Goal: Task Accomplishment & Management: Manage account settings

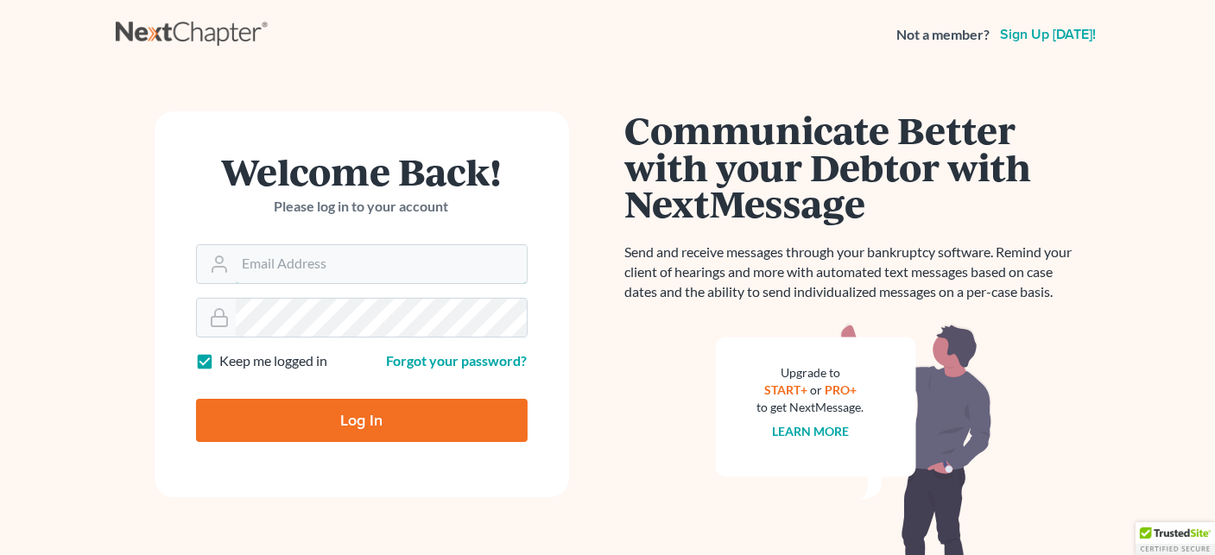
type input "[EMAIL_ADDRESS][DOMAIN_NAME]"
click at [376, 416] on input "Log In" at bounding box center [362, 420] width 332 height 43
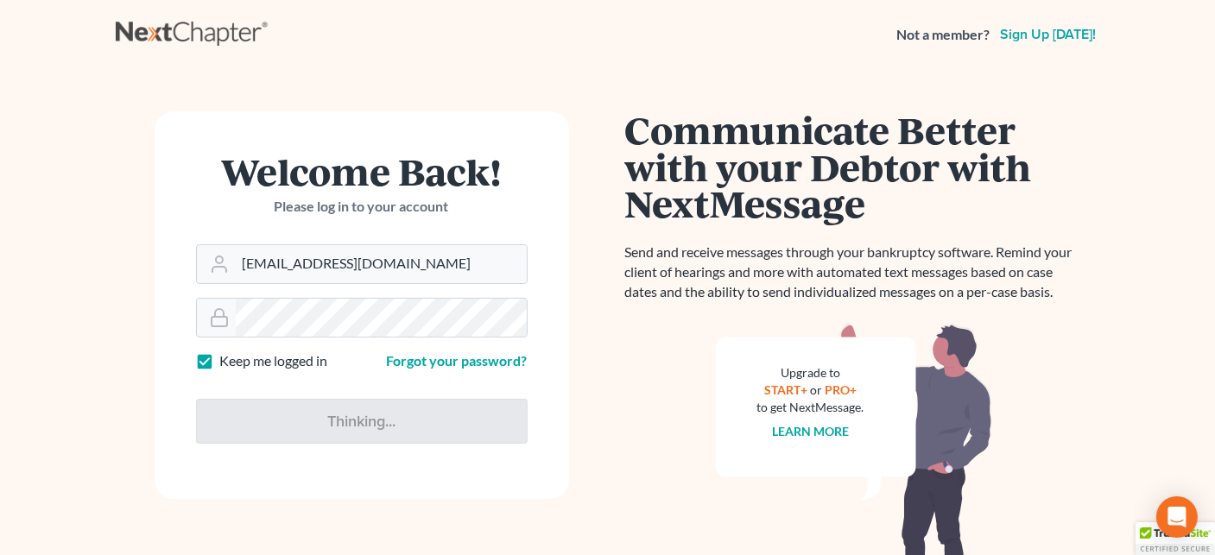
type input "Thinking..."
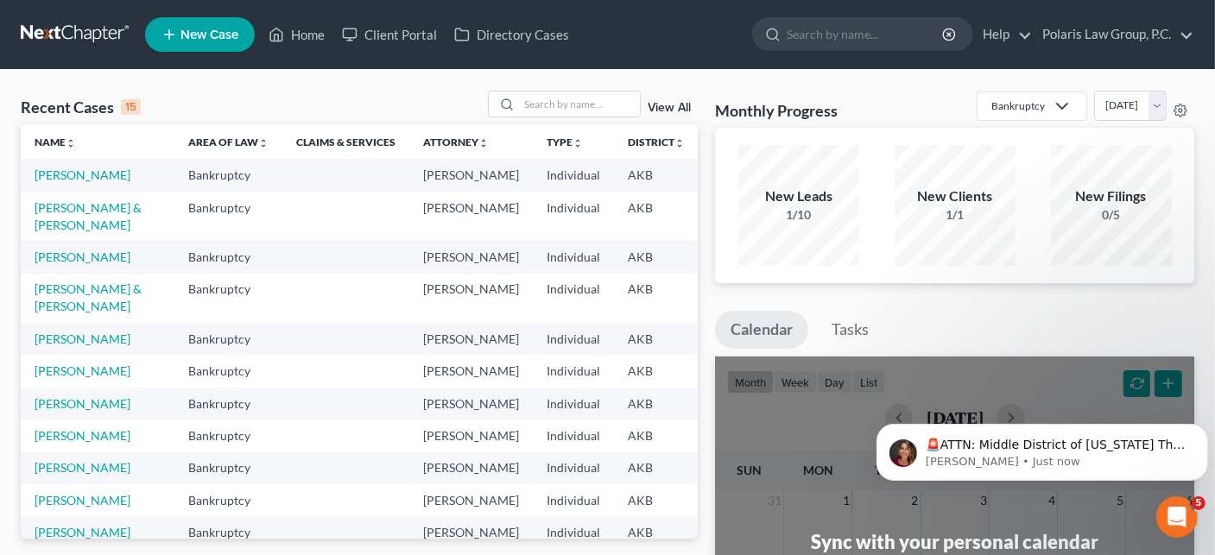
click at [703, 79] on div "Recent Cases 15 View All Name unfold_more expand_more expand_less Area of Law u…" at bounding box center [607, 518] width 1215 height 896
click at [703, 73] on div "Recent Cases 15 View All Name unfold_more expand_more expand_less Area of Law u…" at bounding box center [607, 518] width 1215 height 896
click at [1202, 427] on icon "Dismiss notification" at bounding box center [1201, 428] width 6 height 6
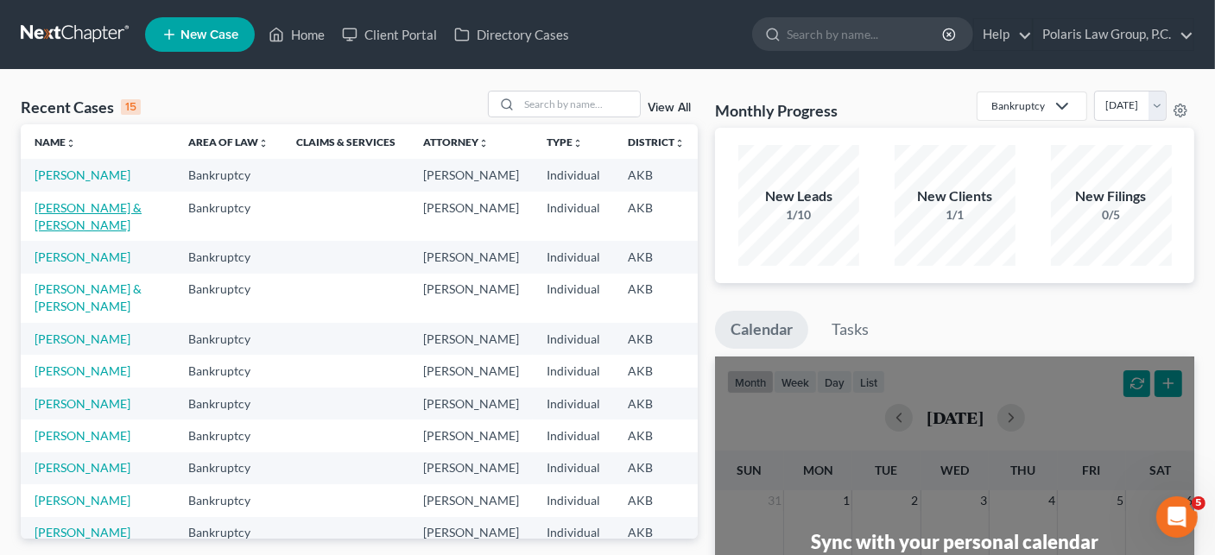
click at [47, 232] on link "[PERSON_NAME] & [PERSON_NAME]" at bounding box center [88, 216] width 107 height 32
select select "4"
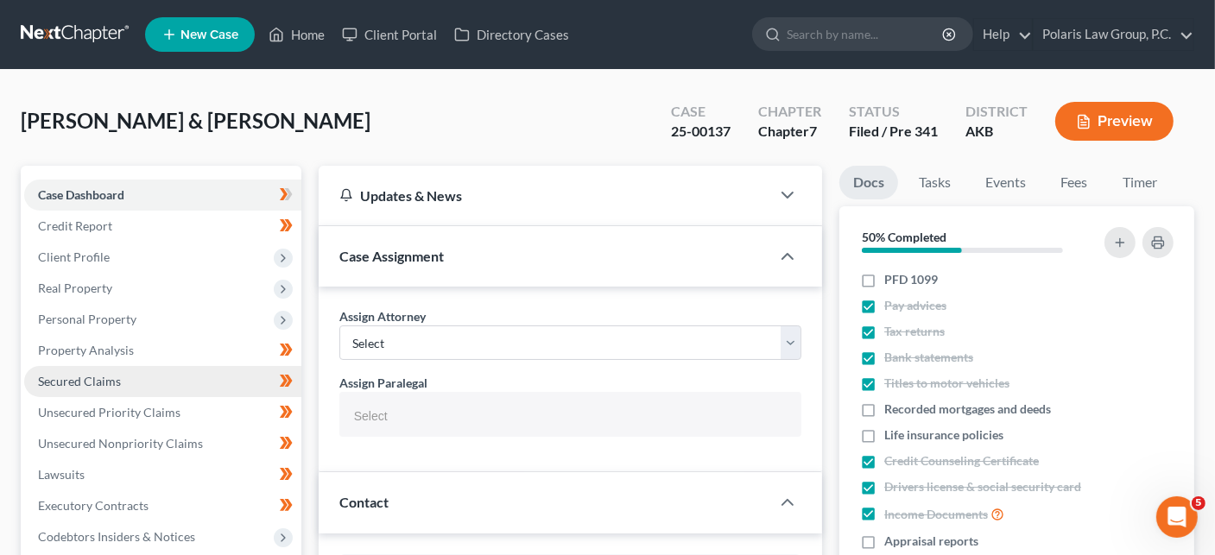
select select "25452"
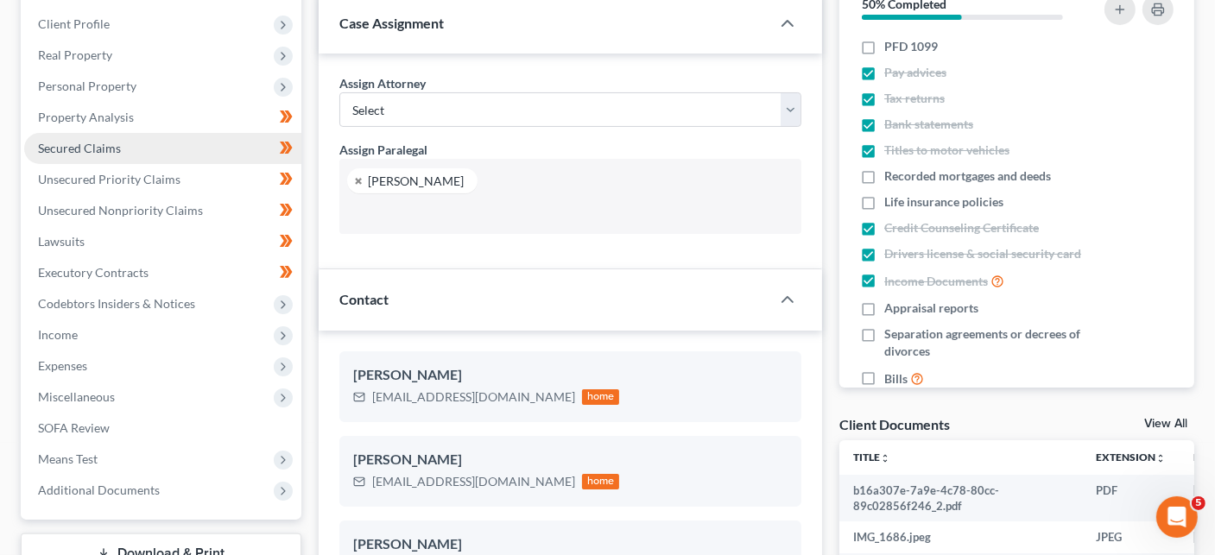
scroll to position [234, 0]
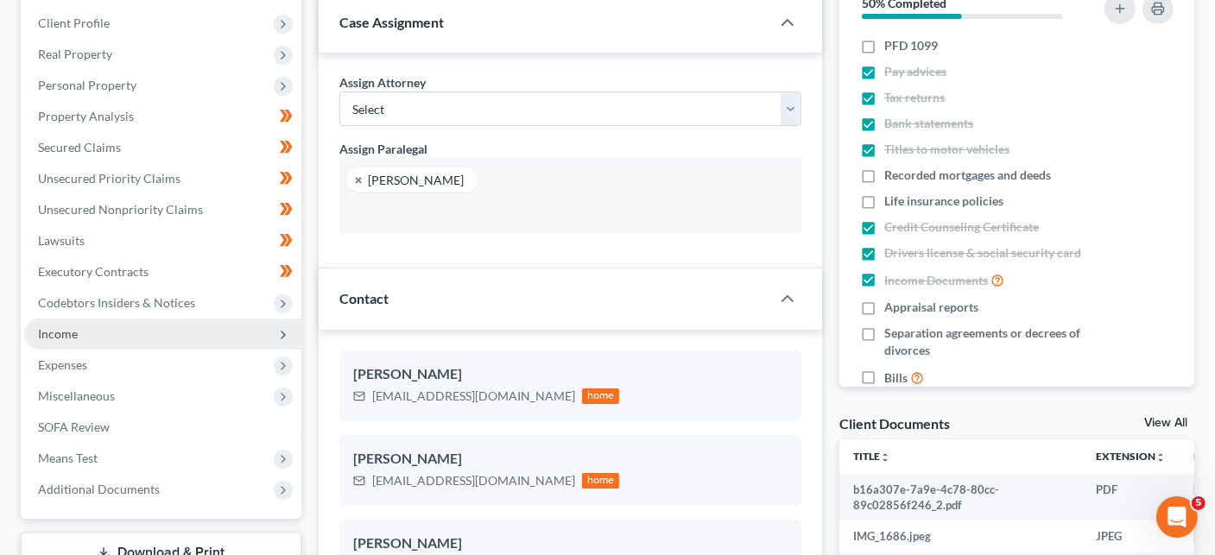
click at [69, 327] on span "Income" at bounding box center [58, 333] width 40 height 15
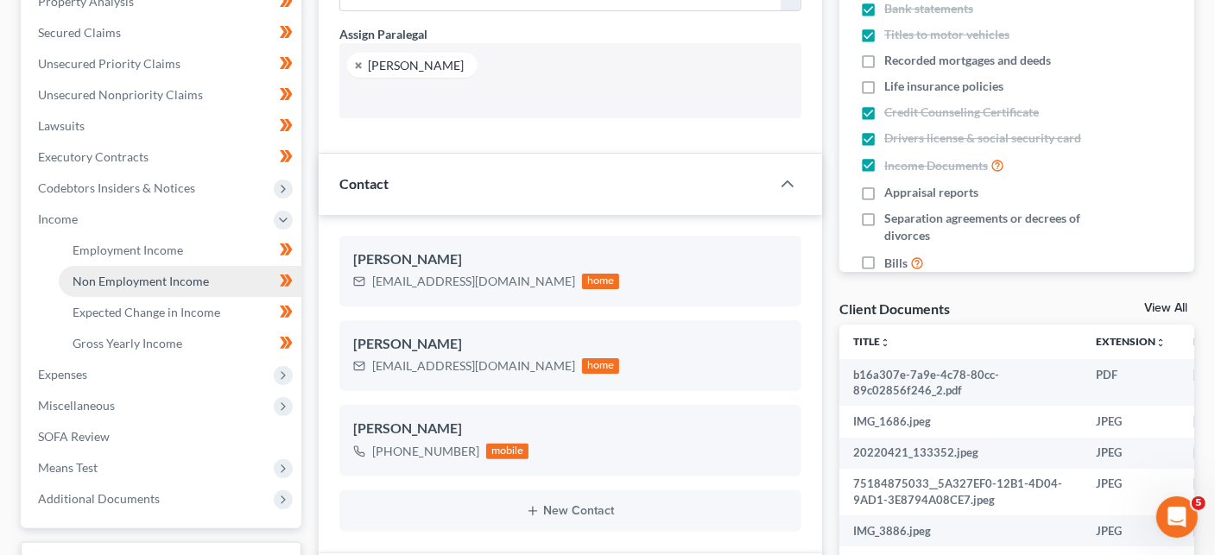
scroll to position [350, 0]
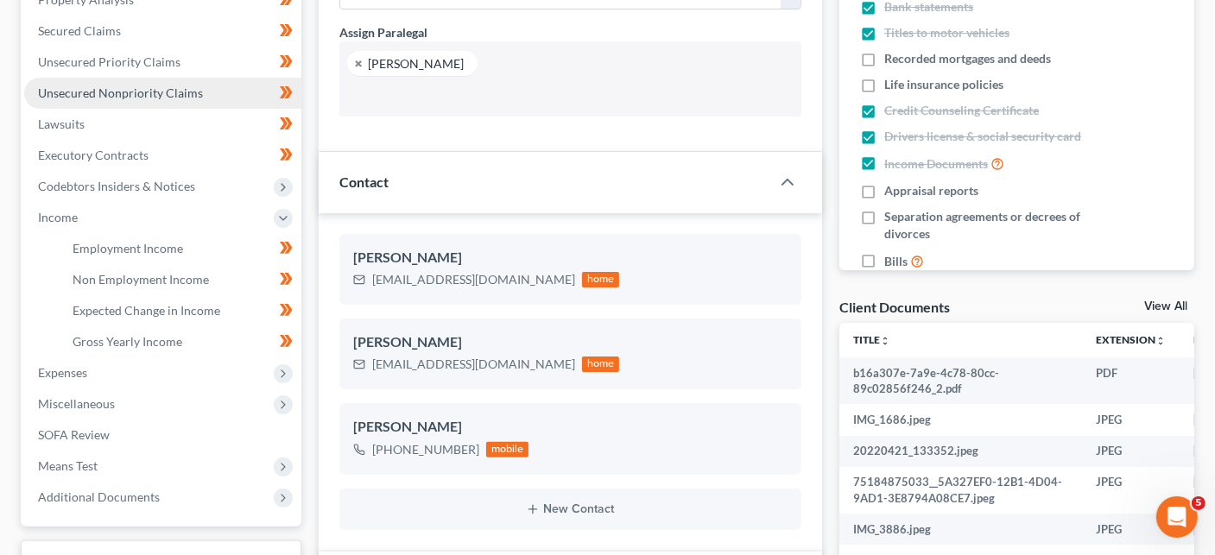
click at [135, 80] on link "Unsecured Nonpriority Claims" at bounding box center [162, 93] width 277 height 31
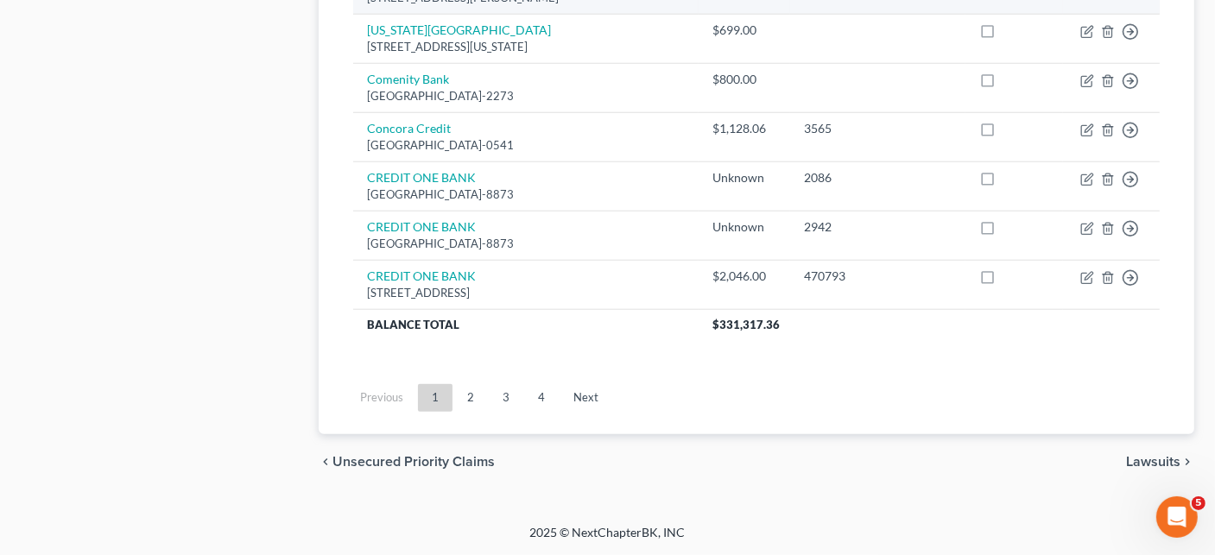
scroll to position [1485, 0]
click at [470, 394] on link "2" at bounding box center [470, 398] width 35 height 28
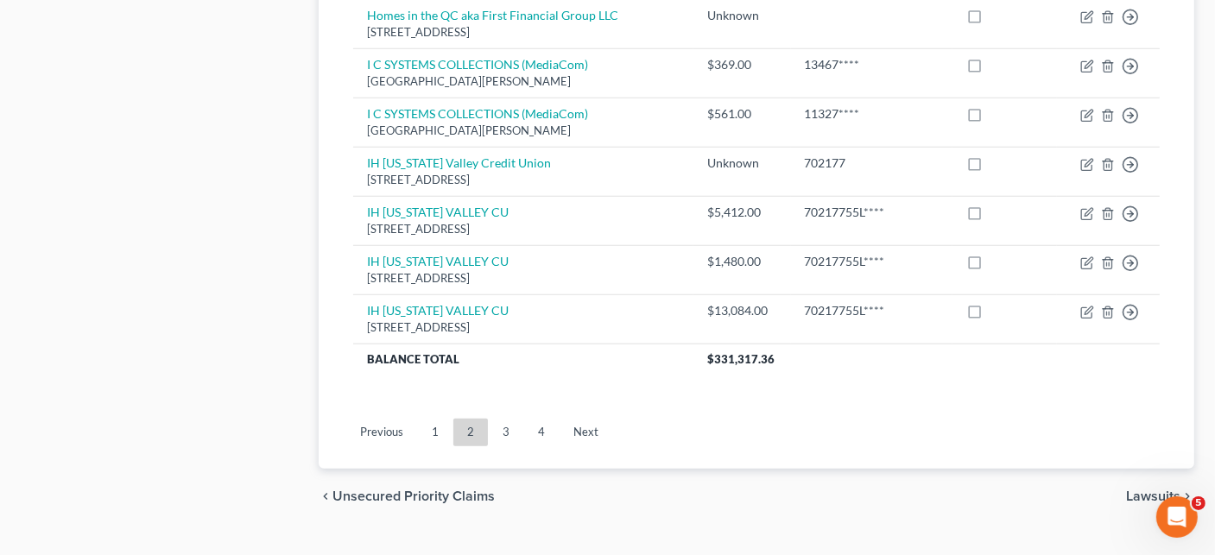
scroll to position [1484, 0]
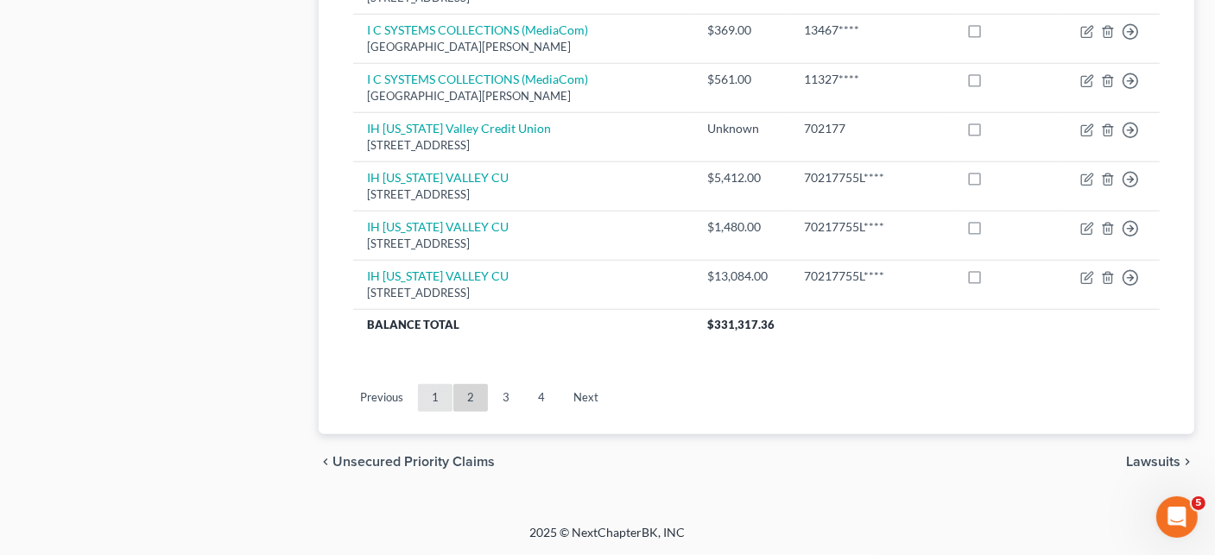
click at [433, 401] on link "1" at bounding box center [435, 398] width 35 height 28
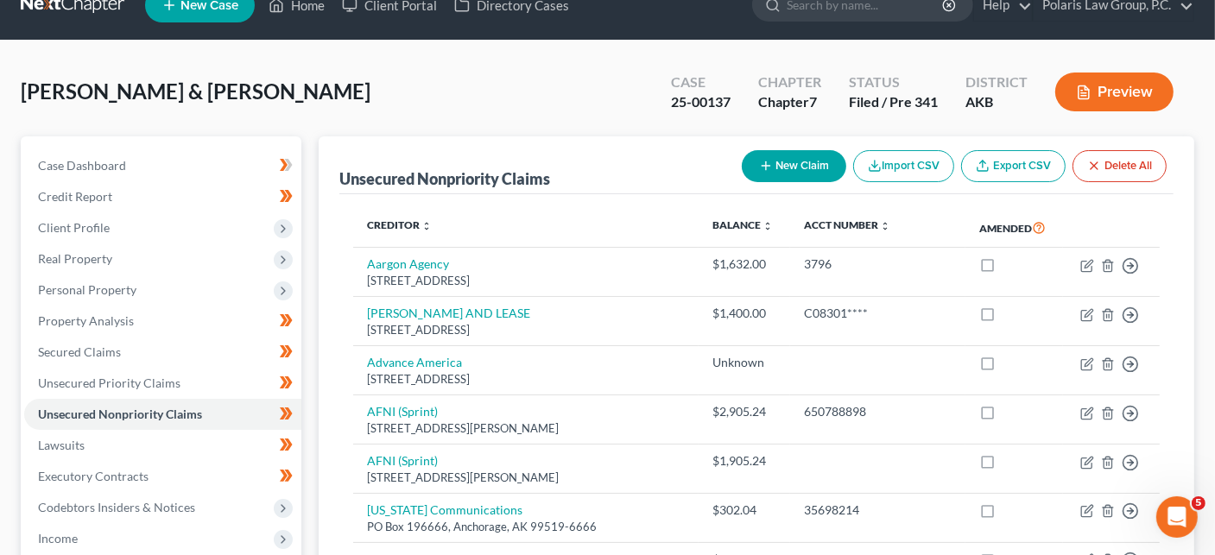
scroll to position [0, 0]
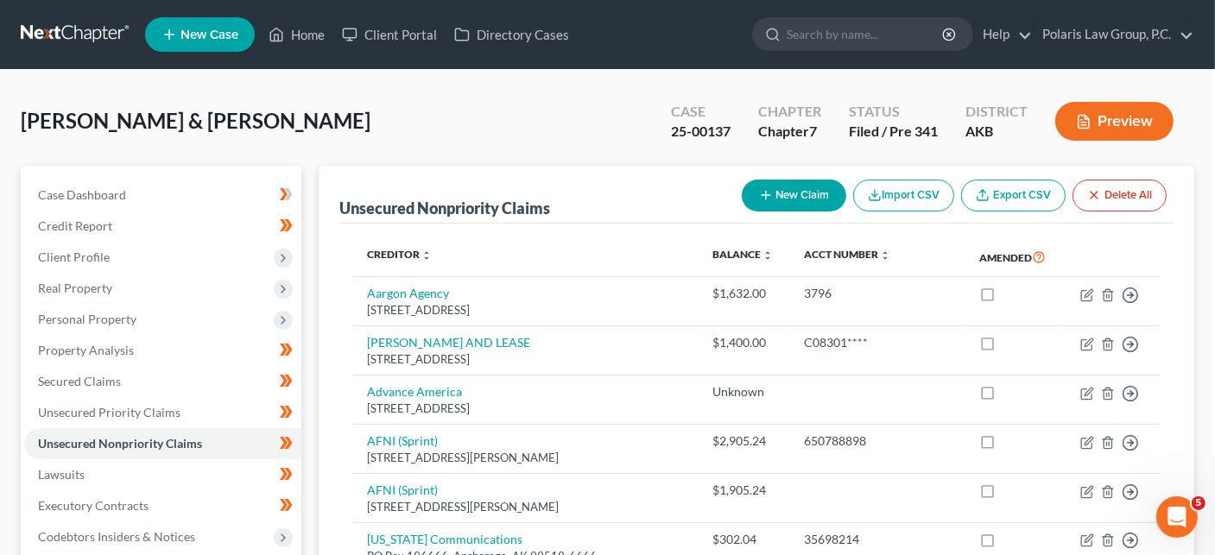
click at [1087, 129] on button "Preview" at bounding box center [1114, 121] width 118 height 39
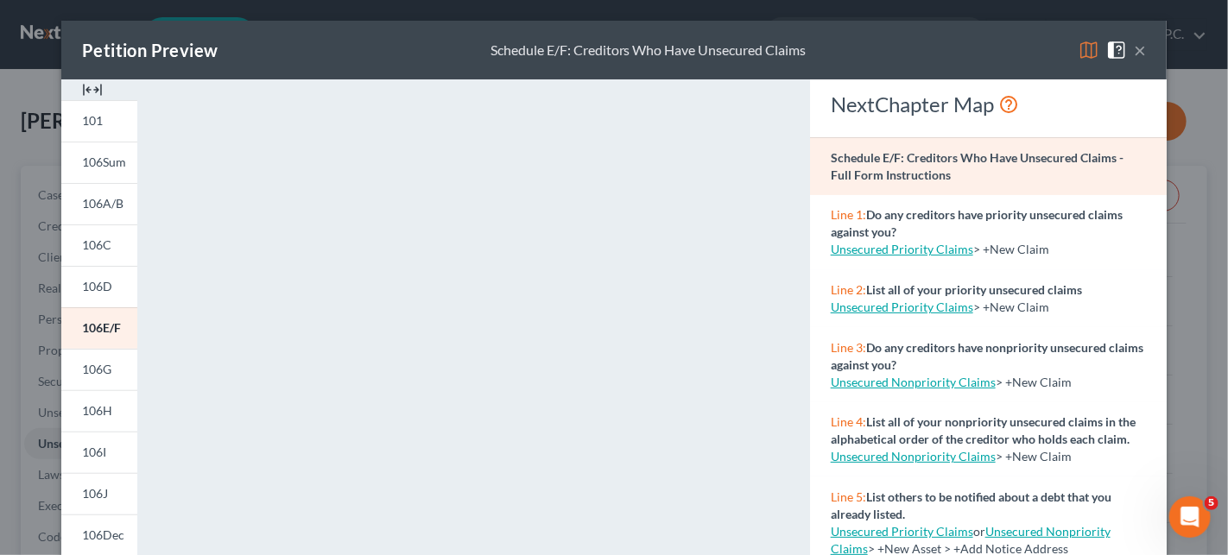
click at [1139, 50] on button "×" at bounding box center [1139, 50] width 12 height 21
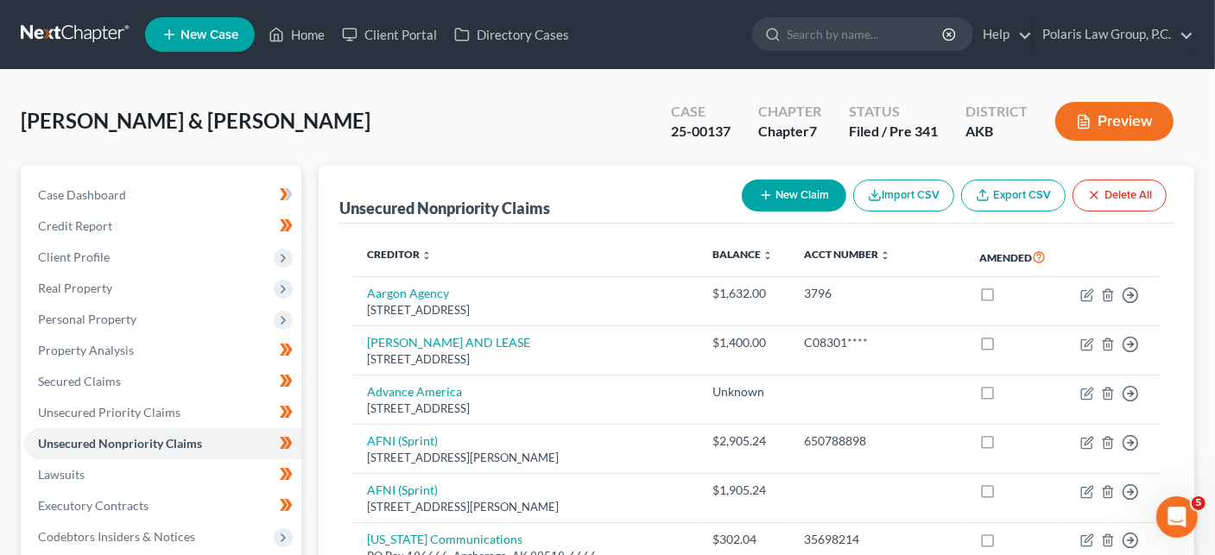
drag, startPoint x: 617, startPoint y: 161, endPoint x: 606, endPoint y: 158, distance: 11.7
click at [606, 158] on div "[PERSON_NAME] & [PERSON_NAME] Upgraded Case 25-00137 Chapter Chapter 7 Status F…" at bounding box center [607, 128] width 1173 height 75
drag, startPoint x: 606, startPoint y: 158, endPoint x: 597, endPoint y: 149, distance: 12.8
click at [597, 149] on div "[PERSON_NAME] & [PERSON_NAME] Upgraded Case 25-00137 Chapter Chapter 7 Status F…" at bounding box center [607, 128] width 1173 height 75
click at [1137, 45] on link "Polaris Law Group, P.C." at bounding box center [1113, 34] width 160 height 31
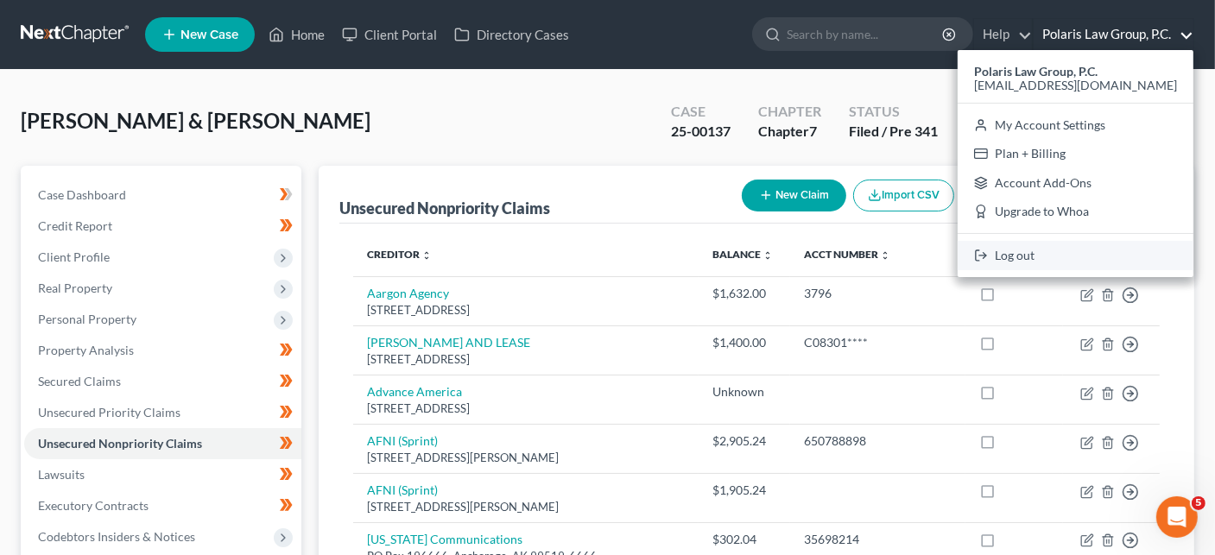
click at [1026, 258] on link "Log out" at bounding box center [1075, 255] width 236 height 29
